Goal: Information Seeking & Learning: Find specific fact

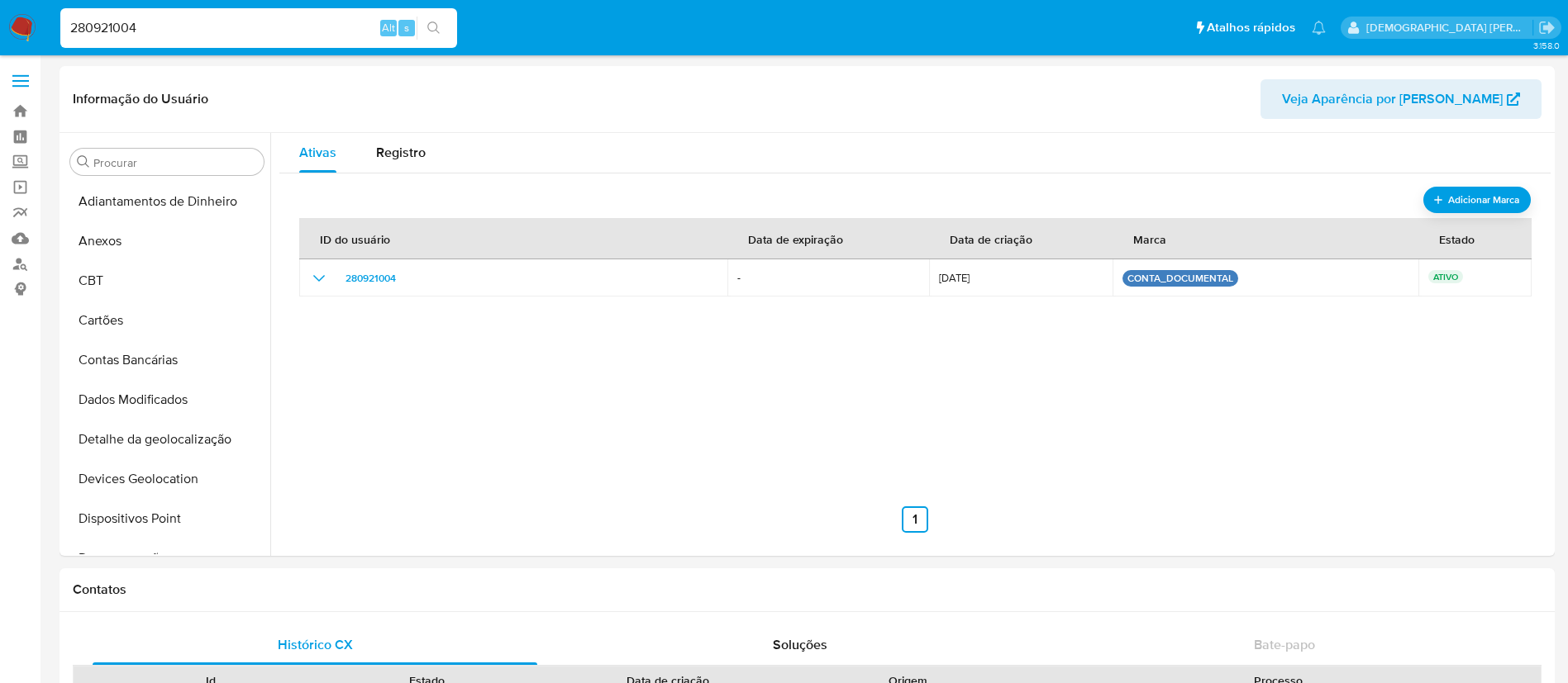
select select "10"
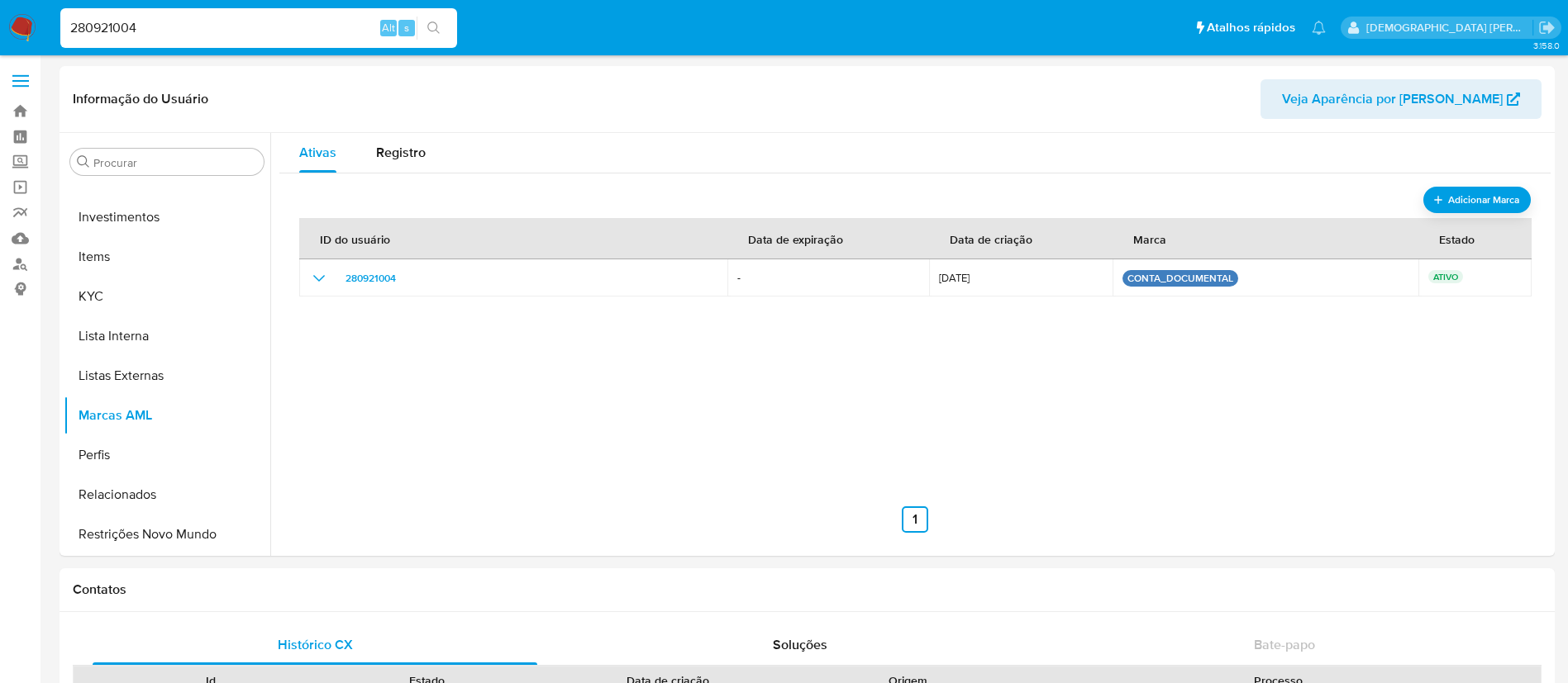
click at [234, 39] on div "280921004 Alt s" at bounding box center [258, 27] width 397 height 39
click at [266, 20] on input "280921004" at bounding box center [258, 28] width 397 height 22
paste input "94204300"
type input "94204300"
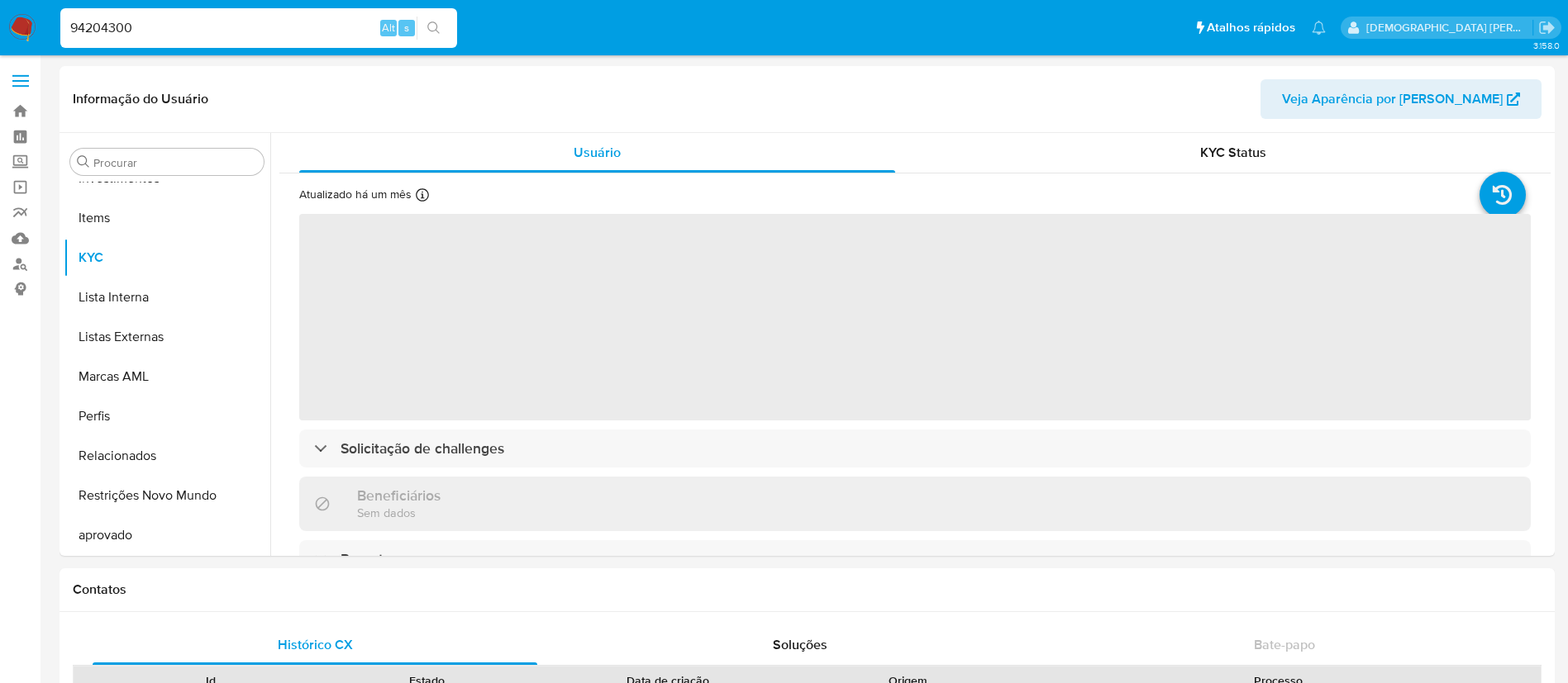
scroll to position [817, 0]
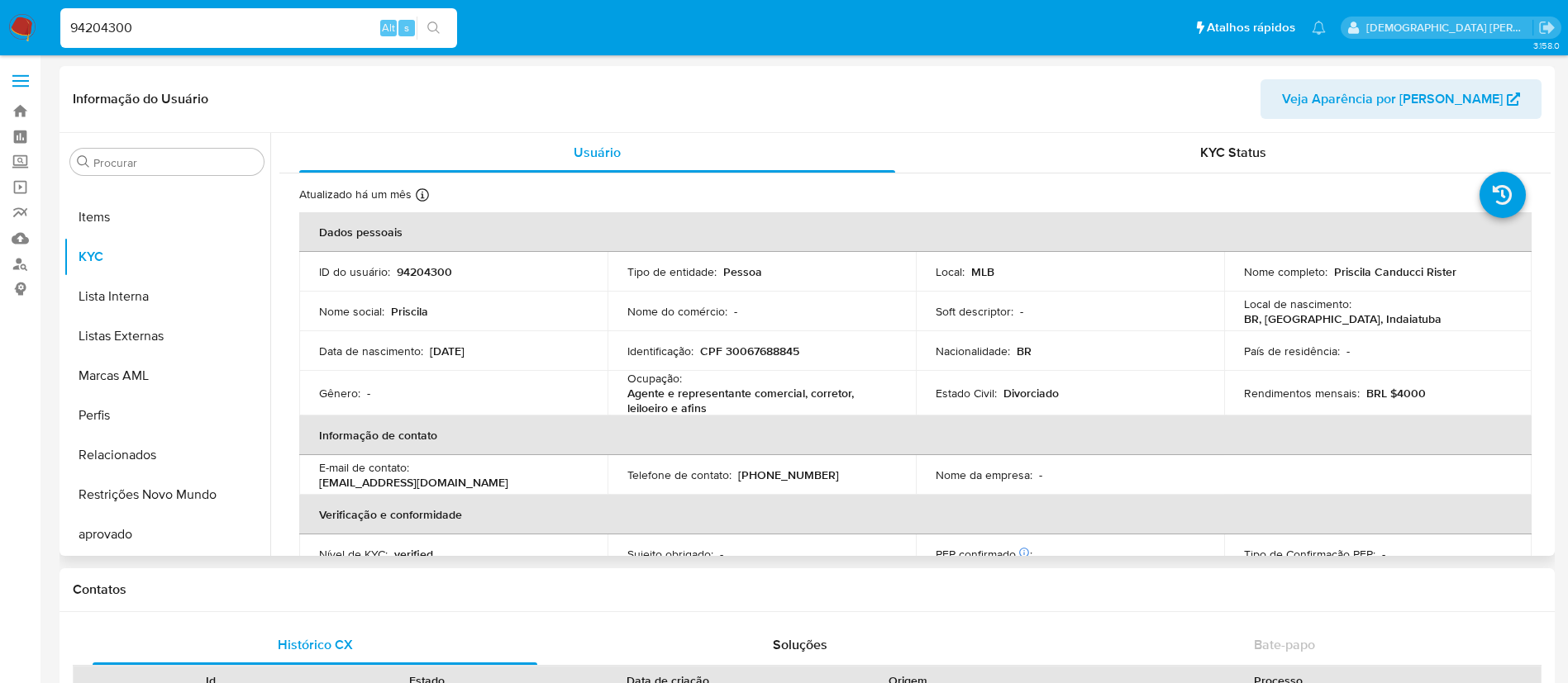
select select "10"
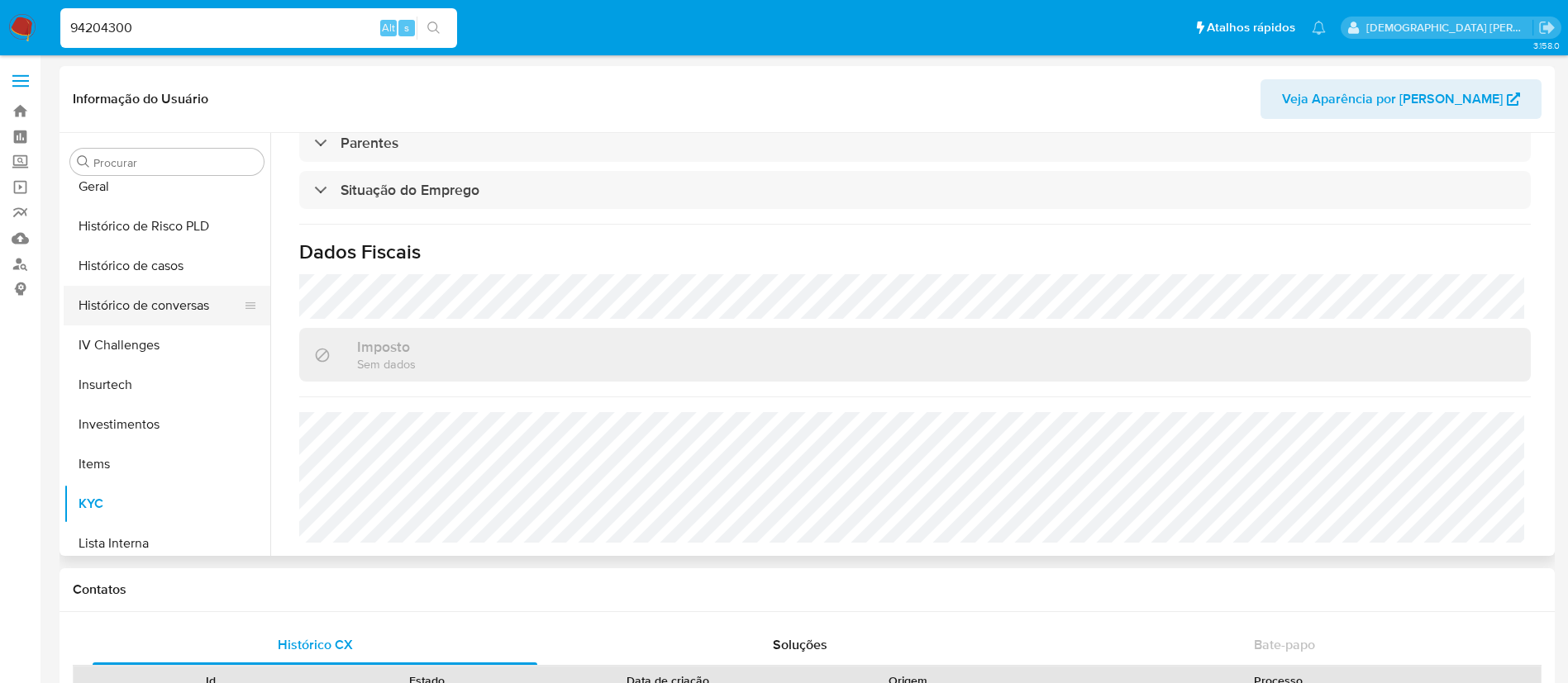
scroll to position [569, 0]
click at [183, 197] on button "Geral" at bounding box center [161, 187] width 193 height 39
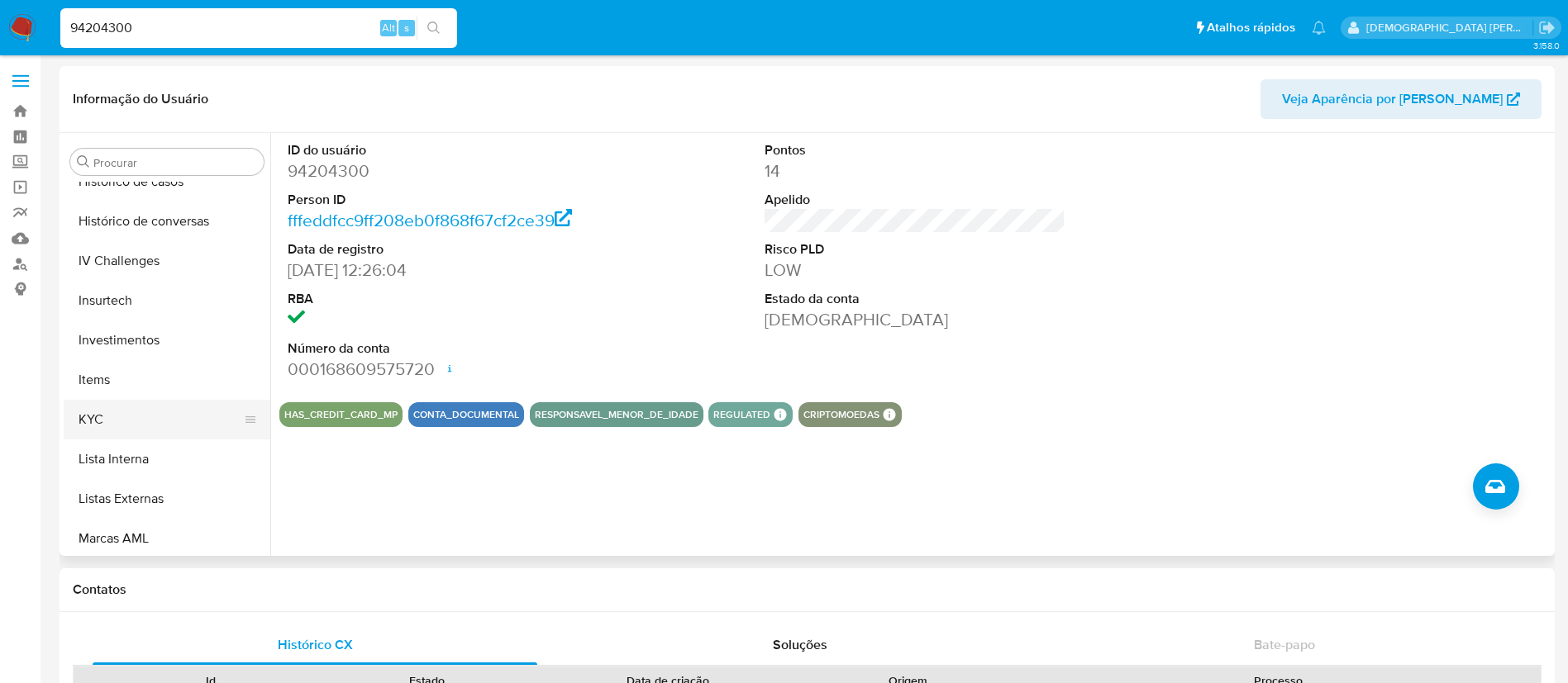
scroll to position [693, 0]
click at [128, 378] on button "KYC" at bounding box center [161, 380] width 193 height 39
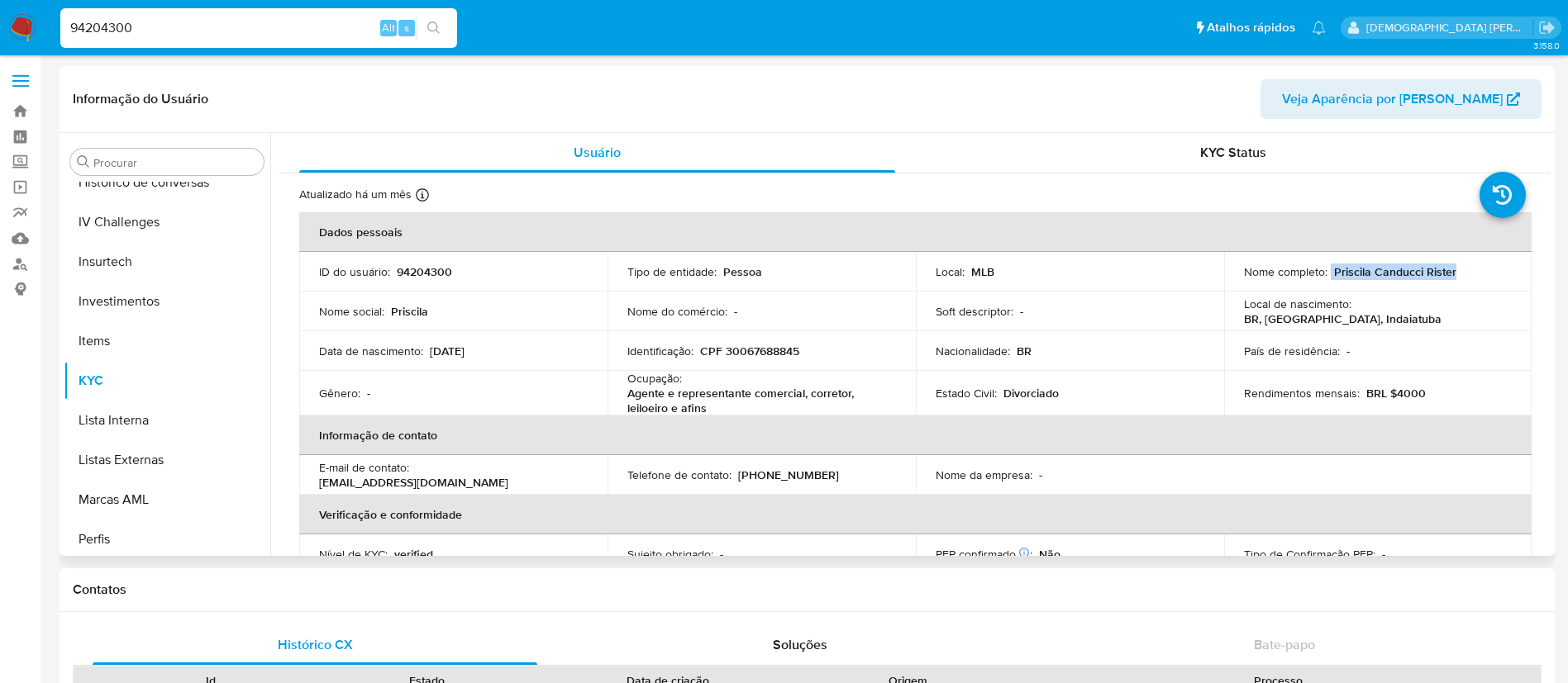
drag, startPoint x: 1469, startPoint y: 265, endPoint x: 1328, endPoint y: 274, distance: 141.3
click at [1328, 274] on div "Nome completo : [PERSON_NAME] Rister" at bounding box center [1377, 272] width 268 height 15
copy p "Priscila Canducci Rister"
